Goal: Navigation & Orientation: Understand site structure

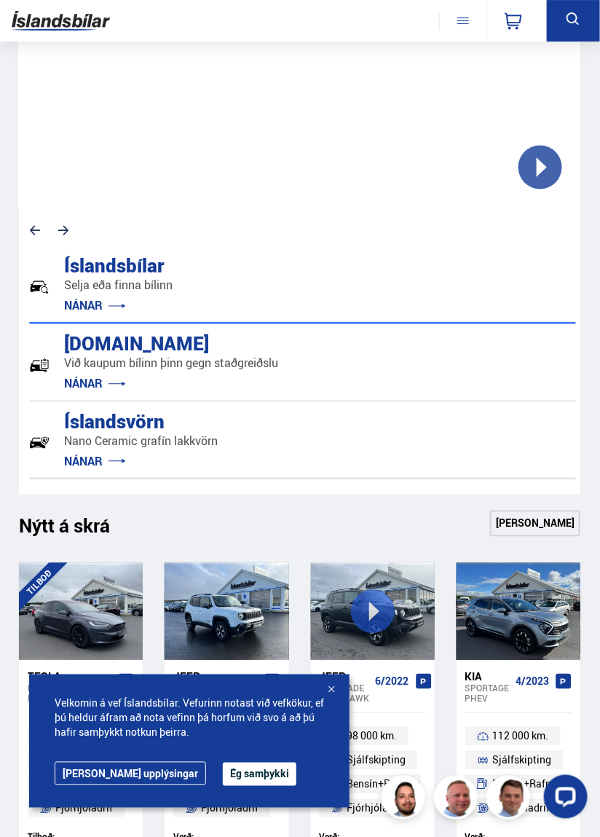
scroll to position [484, 0]
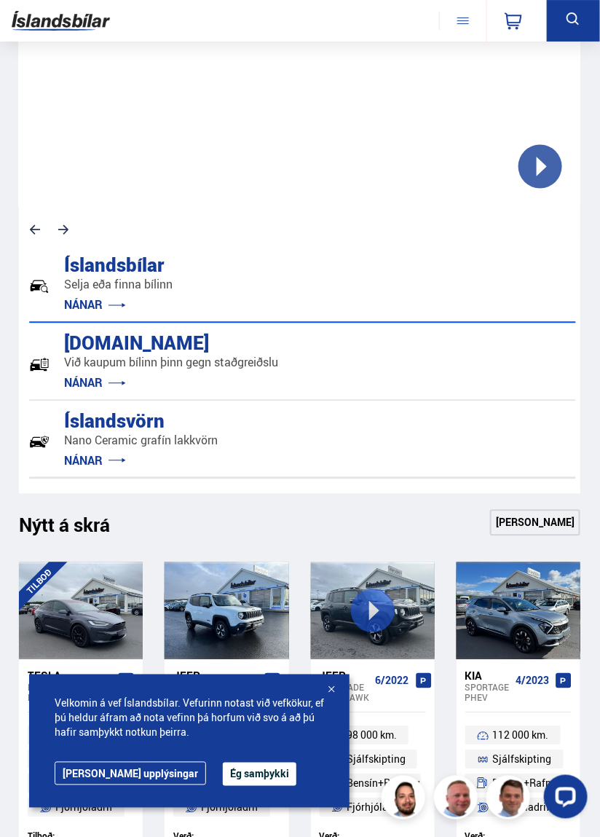
click at [103, 785] on link "[PERSON_NAME] upplýsingar" at bounding box center [130, 773] width 151 height 23
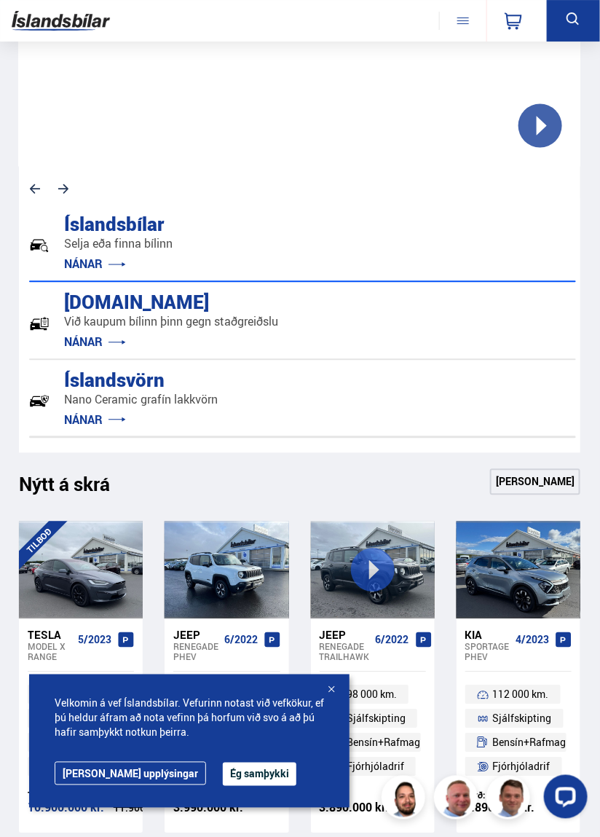
scroll to position [554, 0]
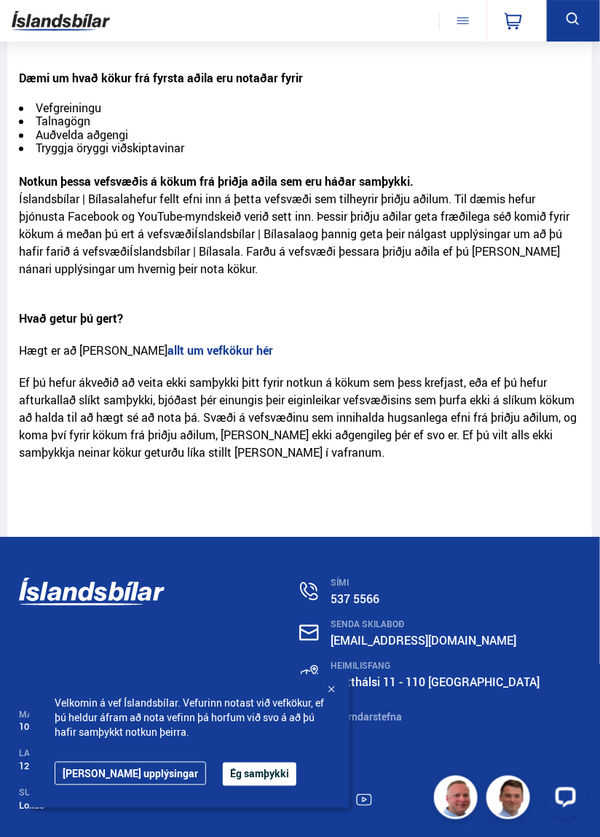
scroll to position [846, 0]
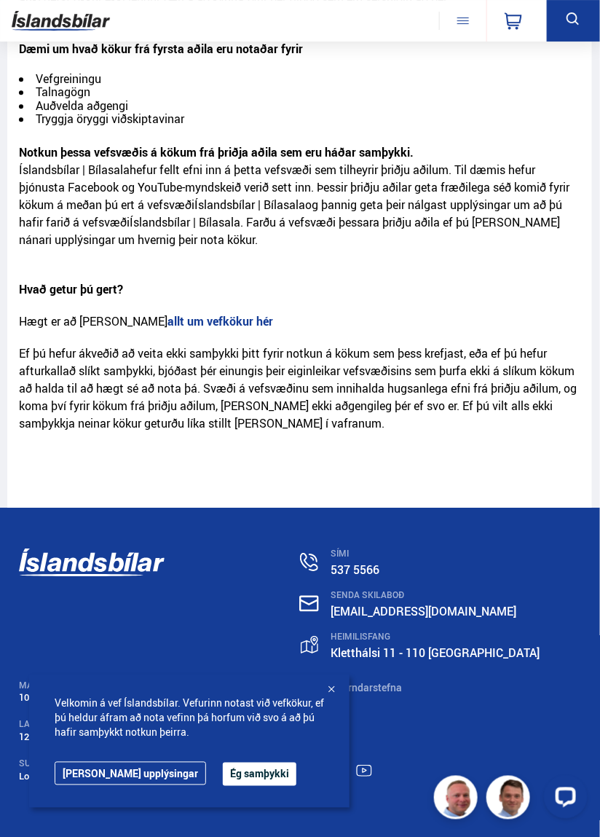
click at [331, 690] on div at bounding box center [331, 690] width 15 height 15
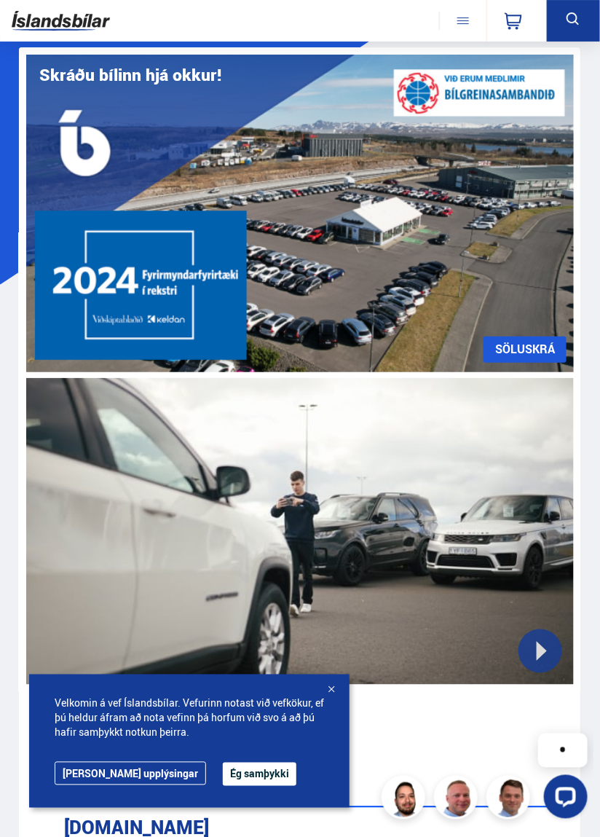
click at [473, 15] on button at bounding box center [462, 21] width 47 height 18
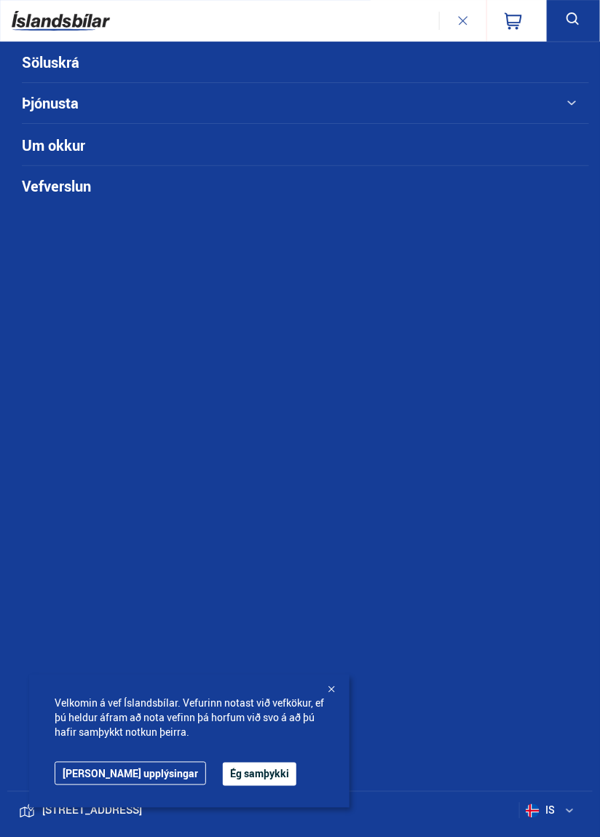
click at [58, 103] on button at bounding box center [300, 103] width 567 height 41
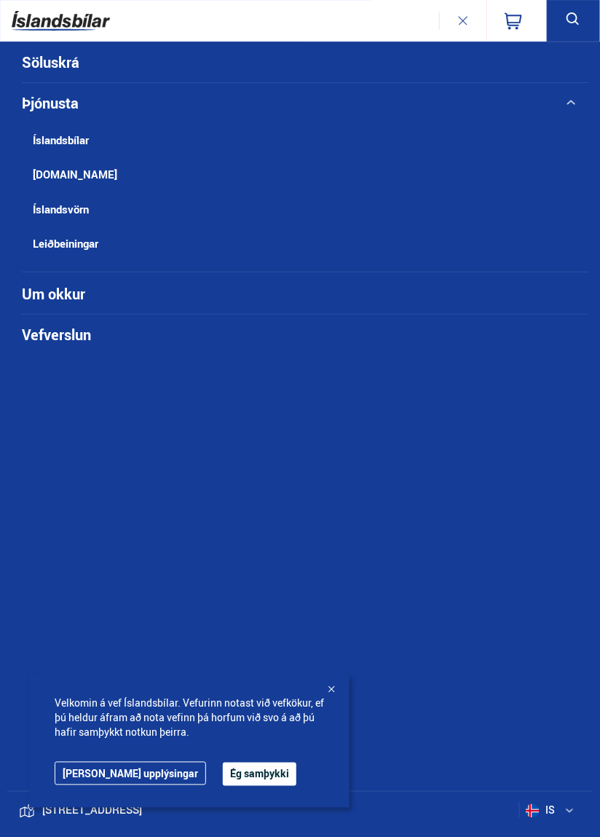
click at [52, 168] on link "[DOMAIN_NAME]" at bounding box center [278, 174] width 513 height 34
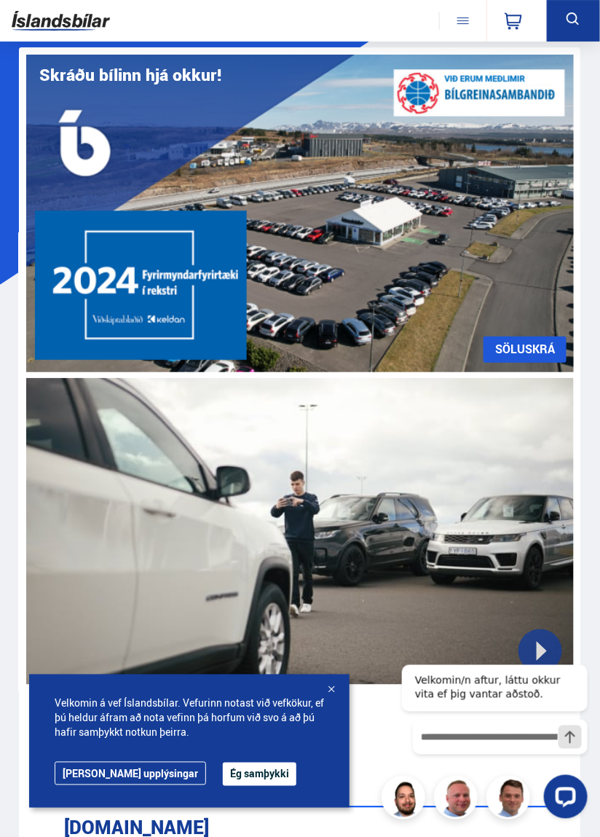
click at [468, 20] on span at bounding box center [463, 20] width 12 height 1
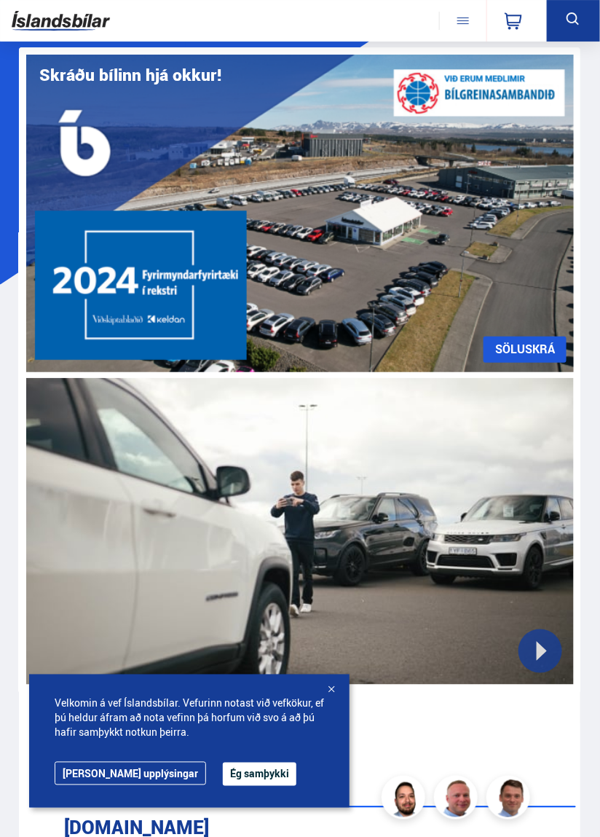
click at [468, 25] on button at bounding box center [462, 21] width 47 height 18
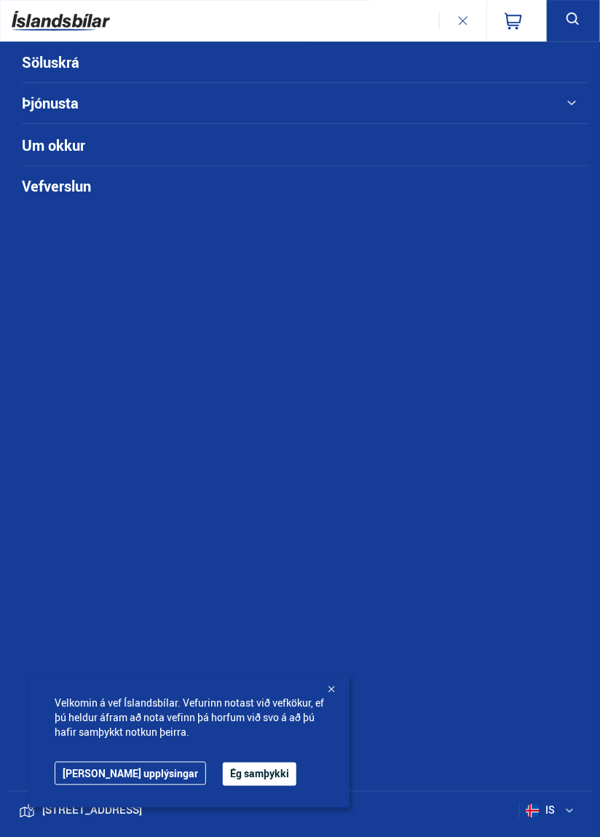
click at [38, 149] on link "Um okkur" at bounding box center [278, 145] width 513 height 40
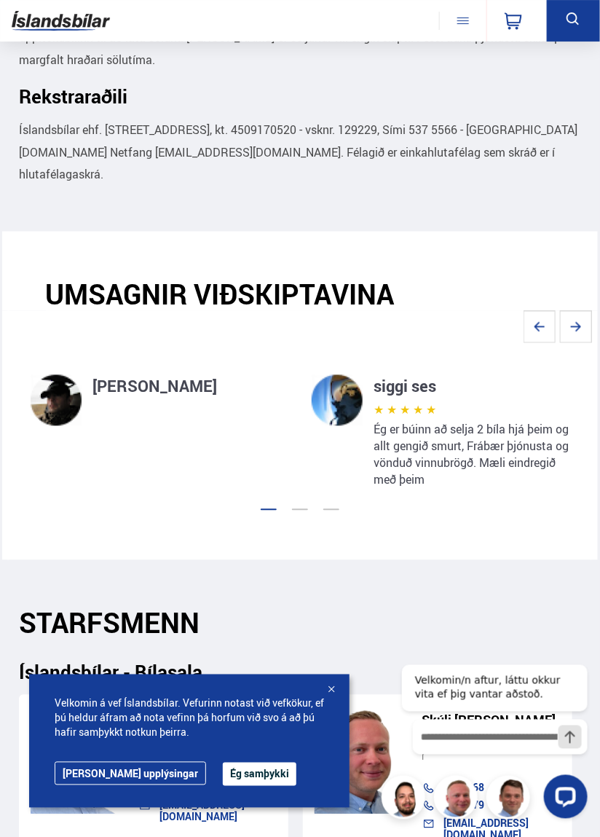
scroll to position [1673, 0]
